Goal: Navigation & Orientation: Understand site structure

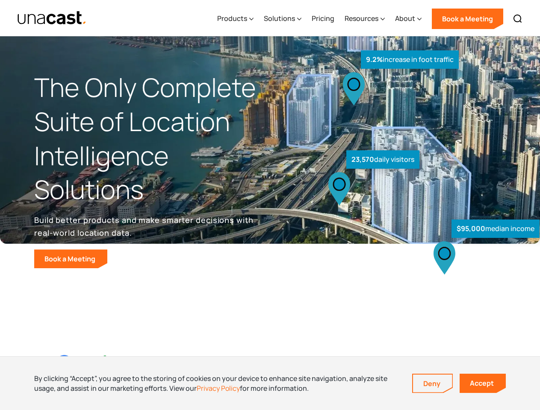
click at [270, 205] on div "$95,000 median income 23,570 daily visitors 9.2% increase in foot traffic" at bounding box center [402, 178] width 264 height 181
click at [370, 18] on div "Resources" at bounding box center [361, 18] width 34 height 10
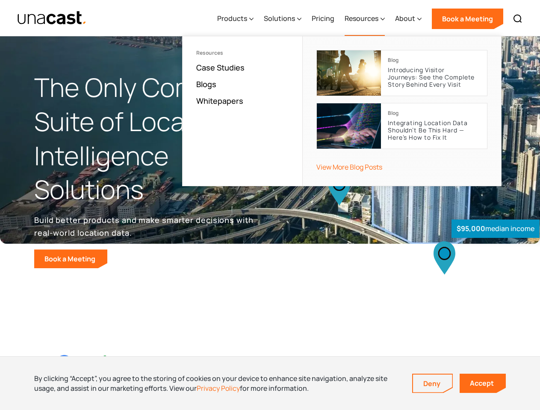
click at [237, 19] on div "Products" at bounding box center [232, 18] width 30 height 10
click at [283, 19] on div "Solutions" at bounding box center [279, 18] width 31 height 10
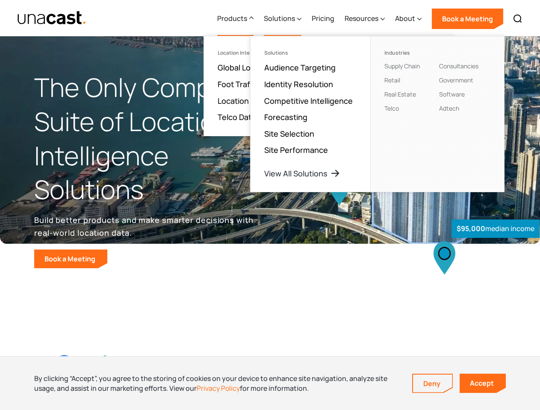
click at [365, 19] on div "Resources" at bounding box center [361, 18] width 34 height 10
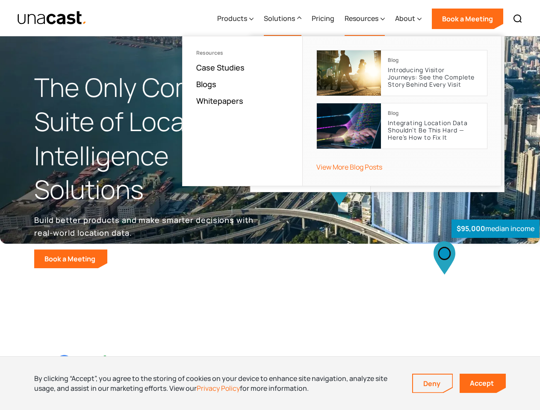
click at [408, 19] on div "About" at bounding box center [405, 18] width 20 height 10
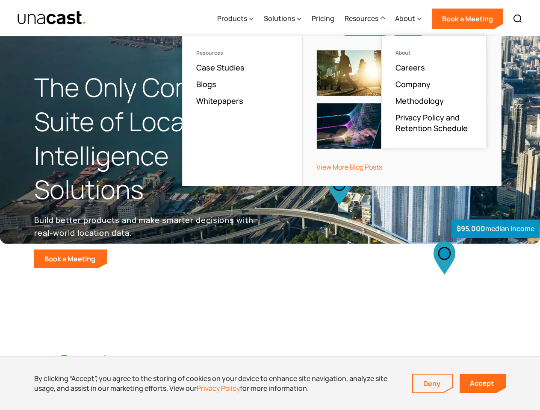
click at [517, 19] on img at bounding box center [517, 19] width 10 height 10
click at [0, 0] on div at bounding box center [0, 0] width 0 height 0
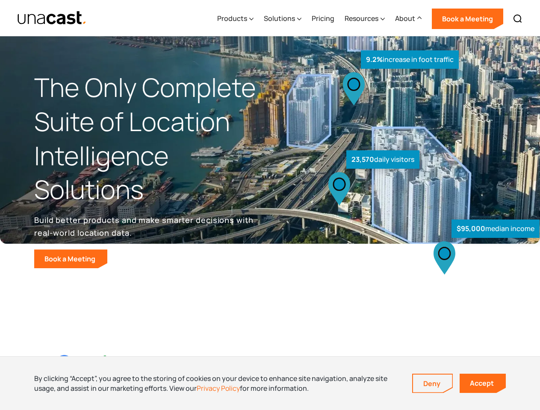
click at [432, 384] on link "Deny" at bounding box center [432, 384] width 39 height 18
click at [482, 383] on link "Accept" at bounding box center [482, 383] width 46 height 19
